Goal: Information Seeking & Learning: Learn about a topic

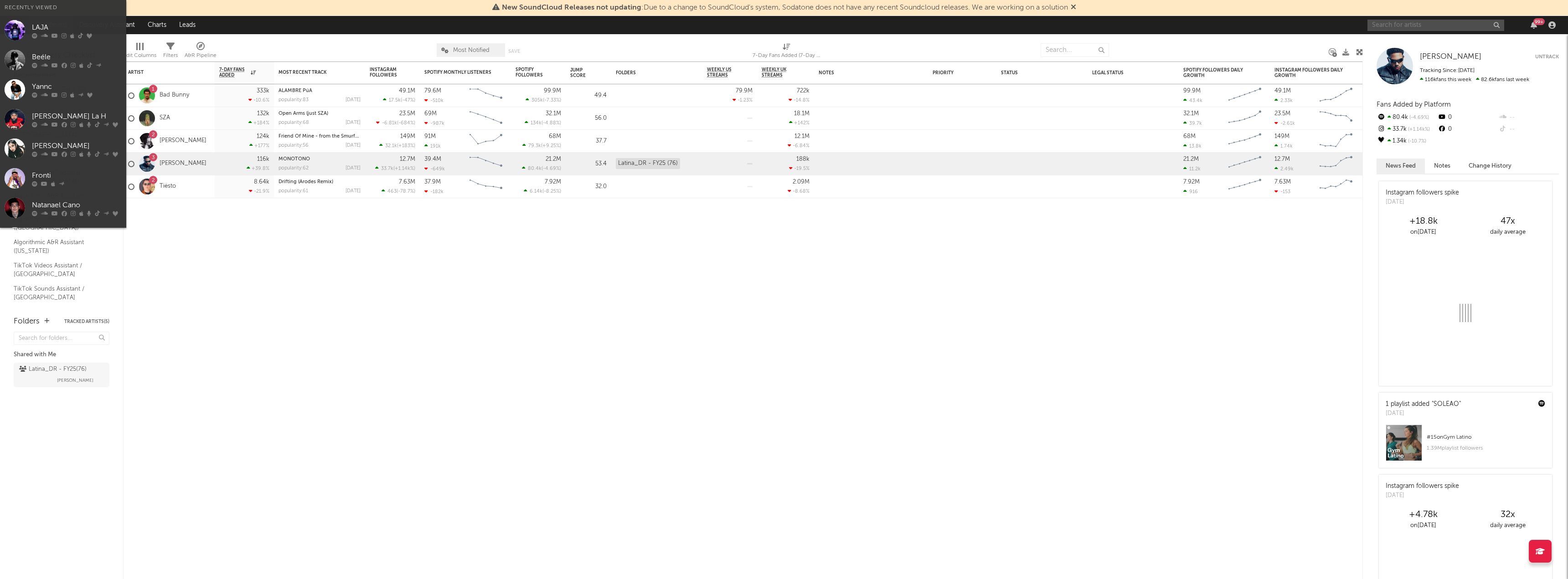
click at [1387, 26] on input "text" at bounding box center [1436, 25] width 137 height 12
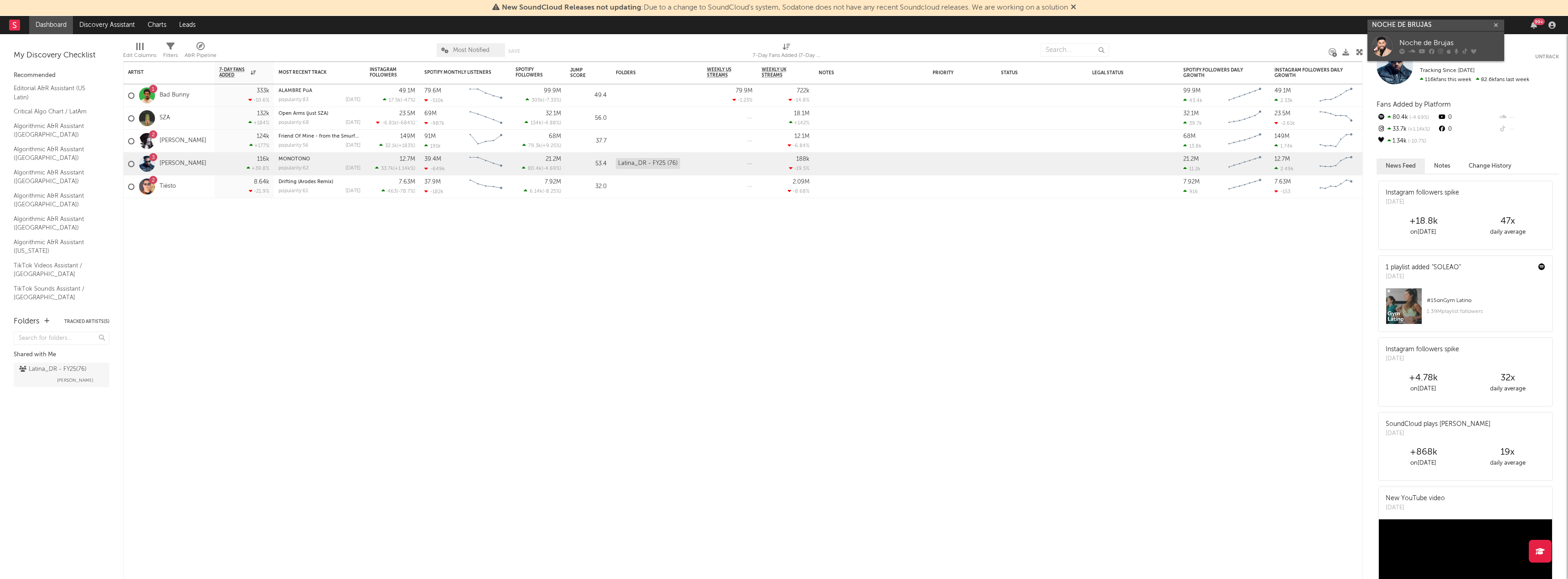
type input "NOCHE DE BRUJAS"
click at [1384, 53] on div at bounding box center [1382, 46] width 21 height 21
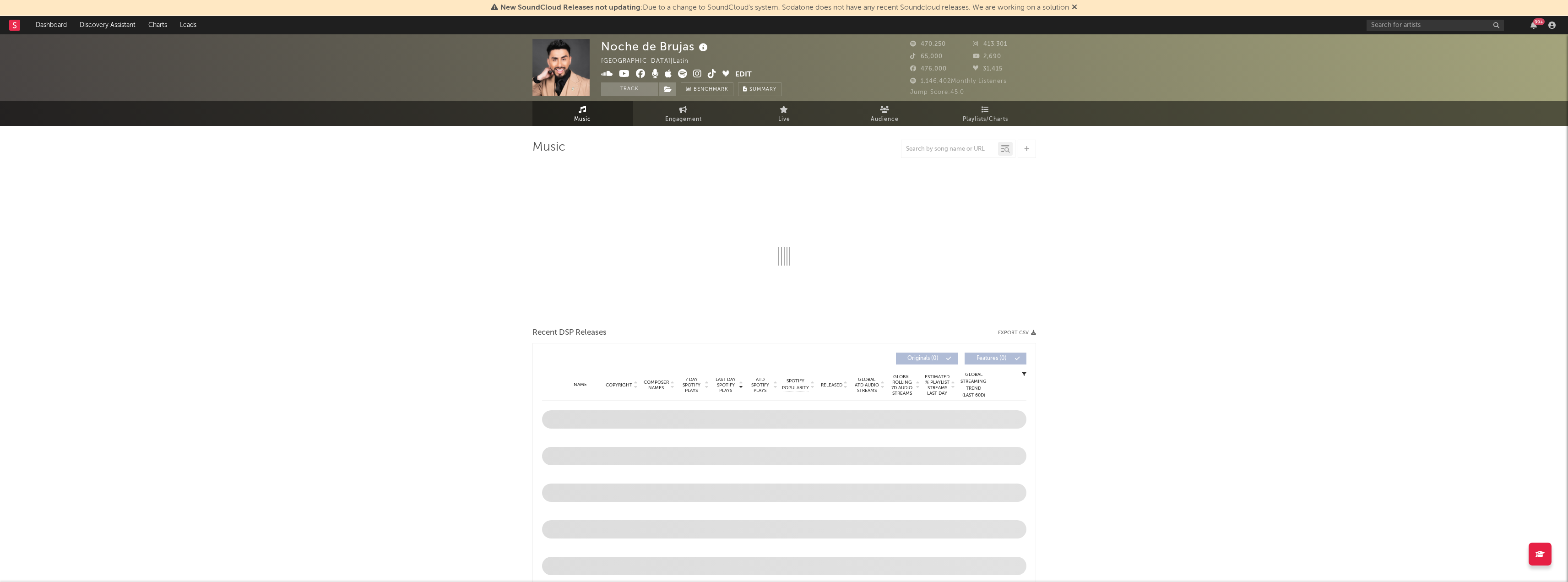
select select "6m"
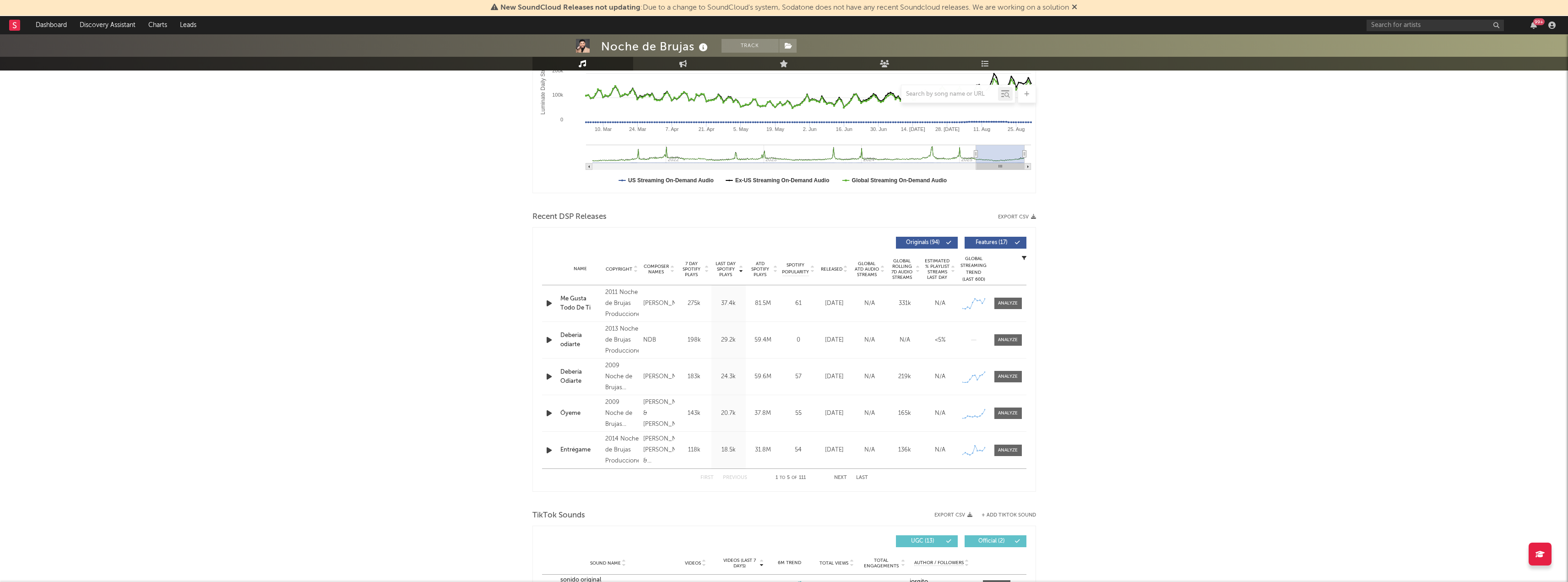
scroll to position [183, 0]
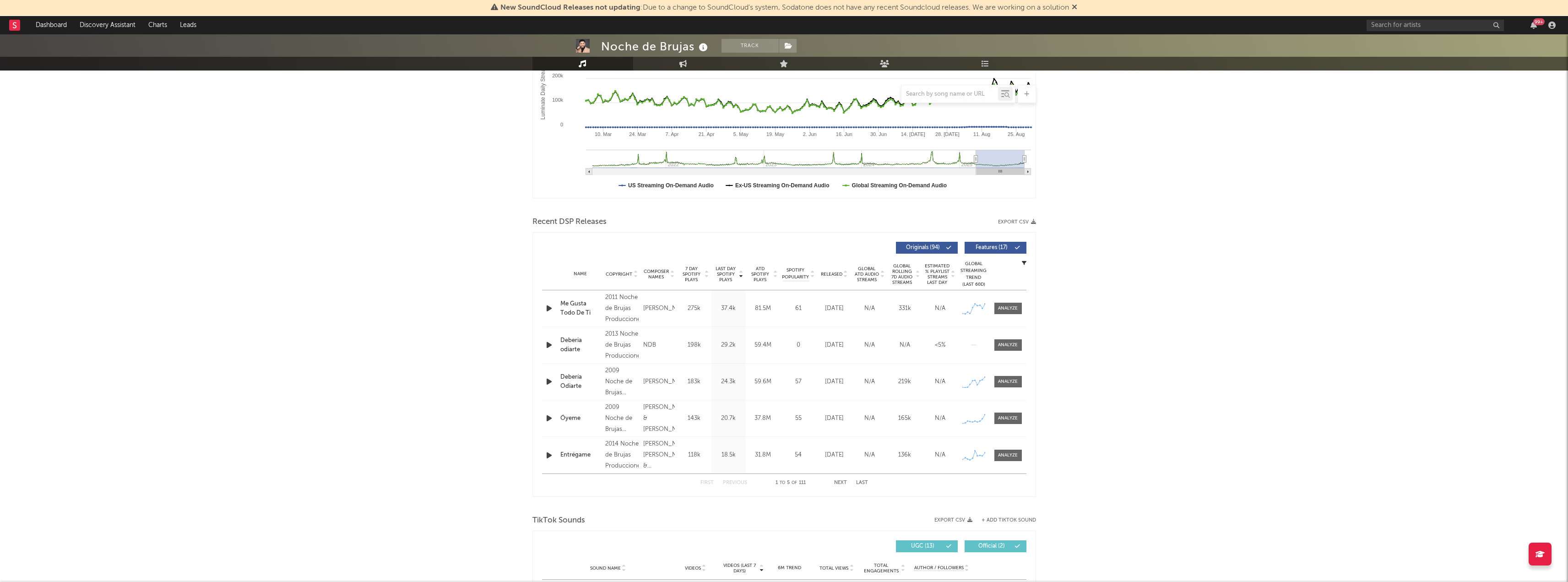
click at [1112, 363] on div "Noche de Brujas Track [GEOGRAPHIC_DATA] | Latin Edit Track Benchmark Summary 47…" at bounding box center [784, 543] width 1568 height 1383
